Goal: Information Seeking & Learning: Learn about a topic

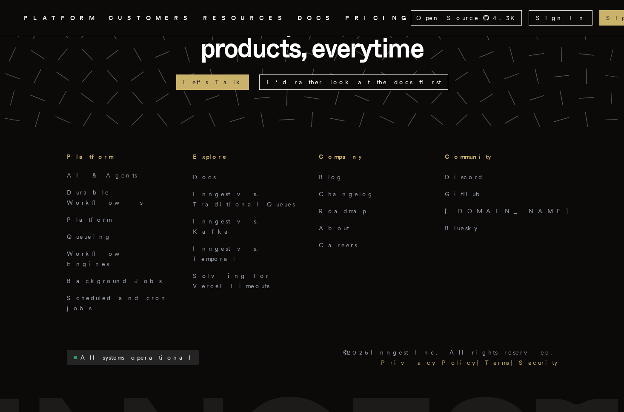
scroll to position [1718, 0]
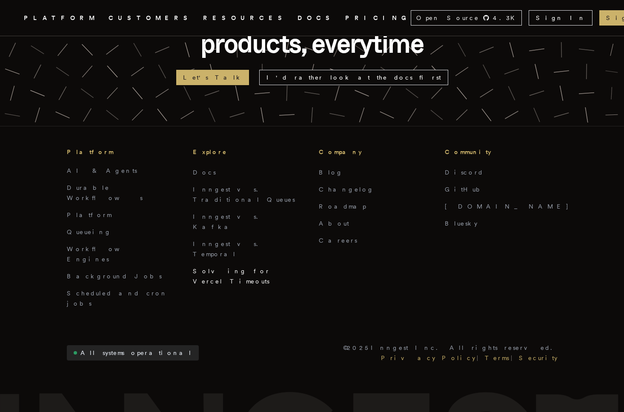
click at [203, 268] on link "Solving for Vercel Timeouts" at bounding box center [231, 276] width 77 height 17
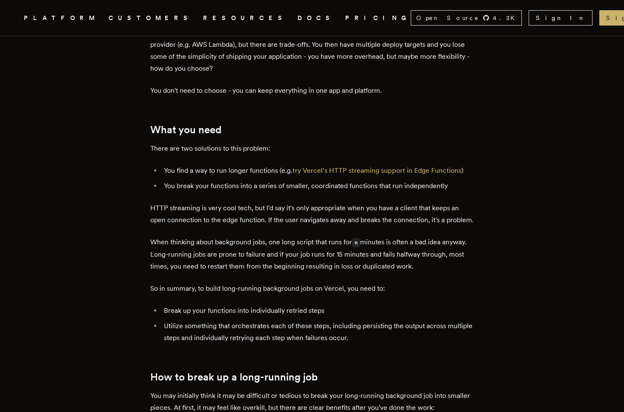
scroll to position [413, 0]
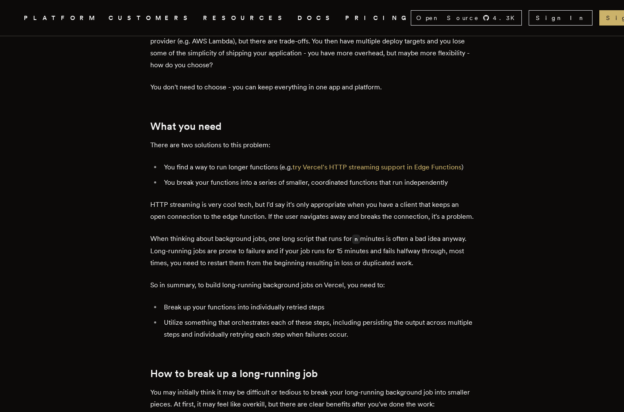
click at [267, 199] on p "HTTP streaming is very cool tech, but I'd say it's only appropriate when you ha…" at bounding box center [311, 211] width 323 height 24
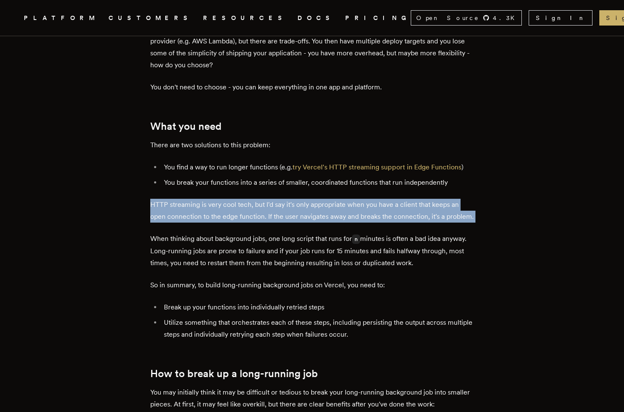
click at [267, 207] on p "HTTP streaming is very cool tech, but I'd say it's only appropriate when you ha…" at bounding box center [311, 211] width 323 height 24
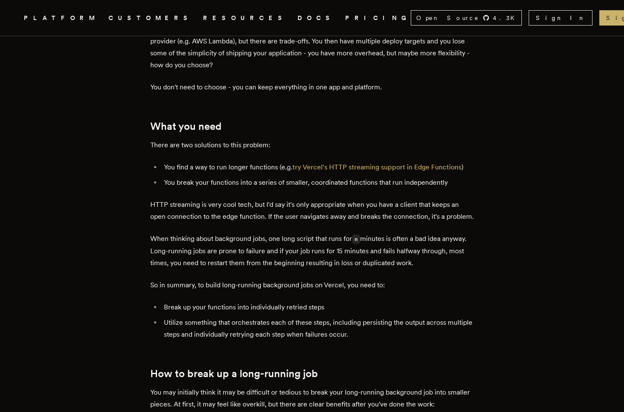
click at [160, 244] on p "When thinking about background jobs, one long script that runs for n minutes is…" at bounding box center [311, 251] width 323 height 36
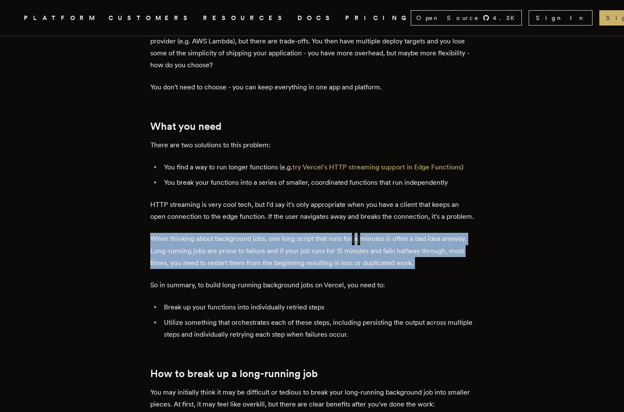
click at [176, 250] on p "When thinking about background jobs, one long script that runs for n minutes is…" at bounding box center [311, 251] width 323 height 36
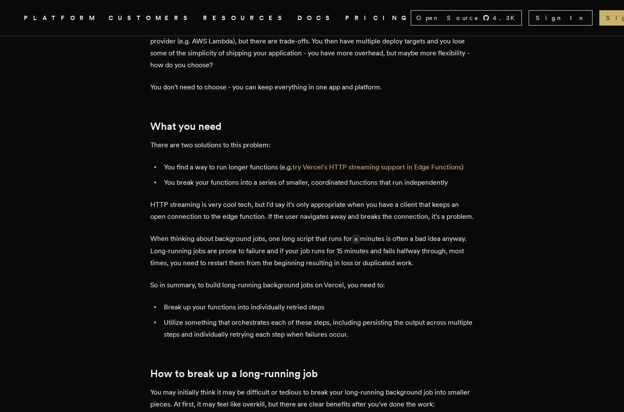
click at [176, 250] on p "When thinking about background jobs, one long script that runs for n minutes is…" at bounding box center [311, 251] width 323 height 36
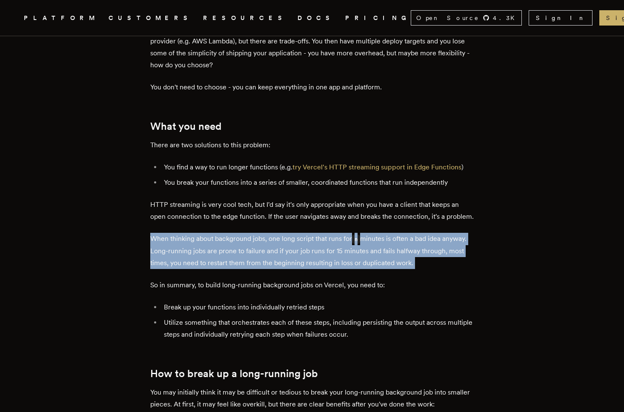
click at [176, 250] on p "When thinking about background jobs, one long script that runs for n minutes is…" at bounding box center [311, 251] width 323 height 36
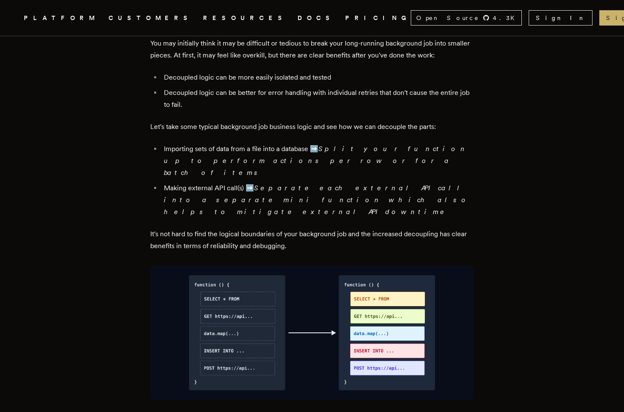
scroll to position [759, 0]
